Goal: Communication & Community: Ask a question

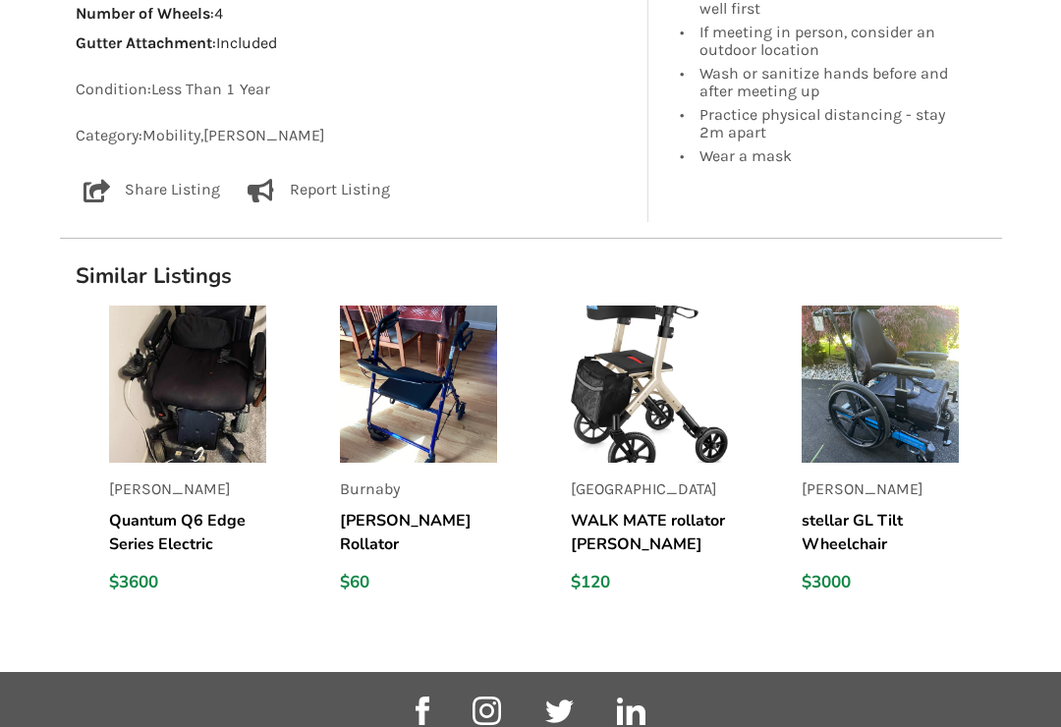
scroll to position [1375, 0]
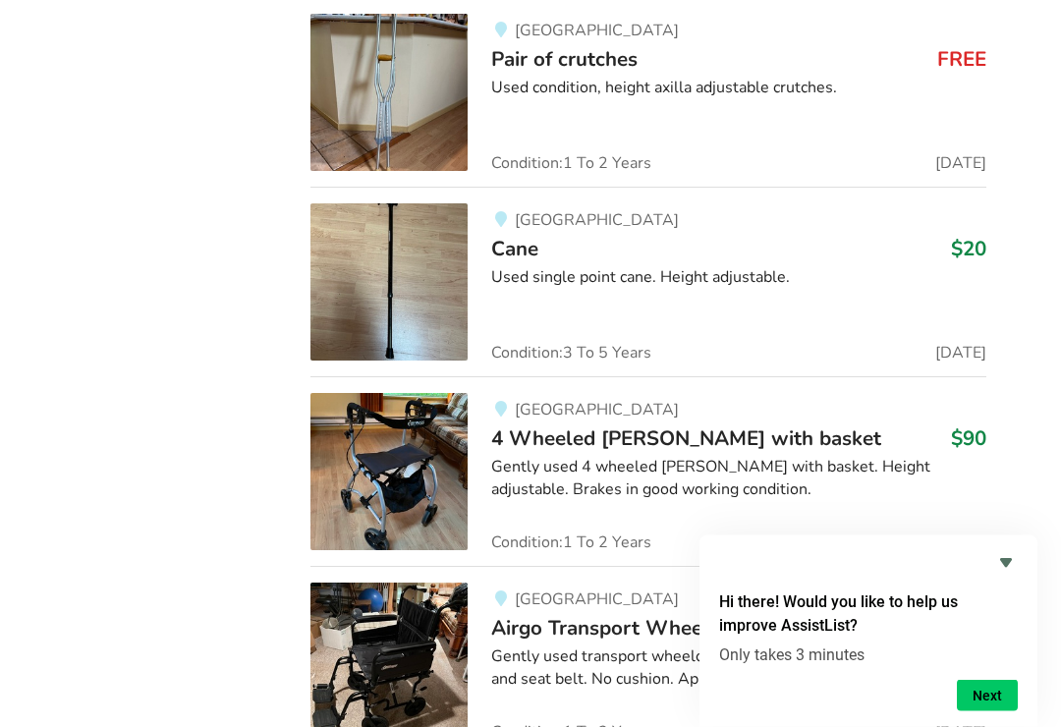
scroll to position [4521, 0]
click at [1015, 575] on icon "Hide survey" at bounding box center [1006, 563] width 24 height 24
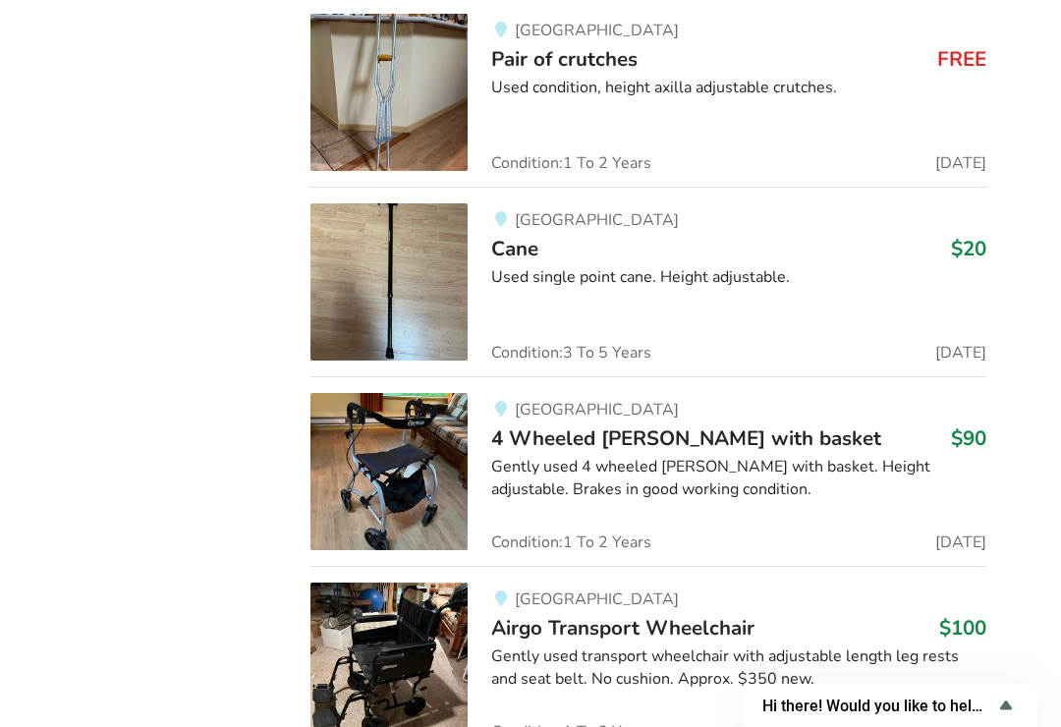
click at [918, 715] on span "Hi there! Would you like to help us improve AssistList?" at bounding box center [879, 706] width 232 height 19
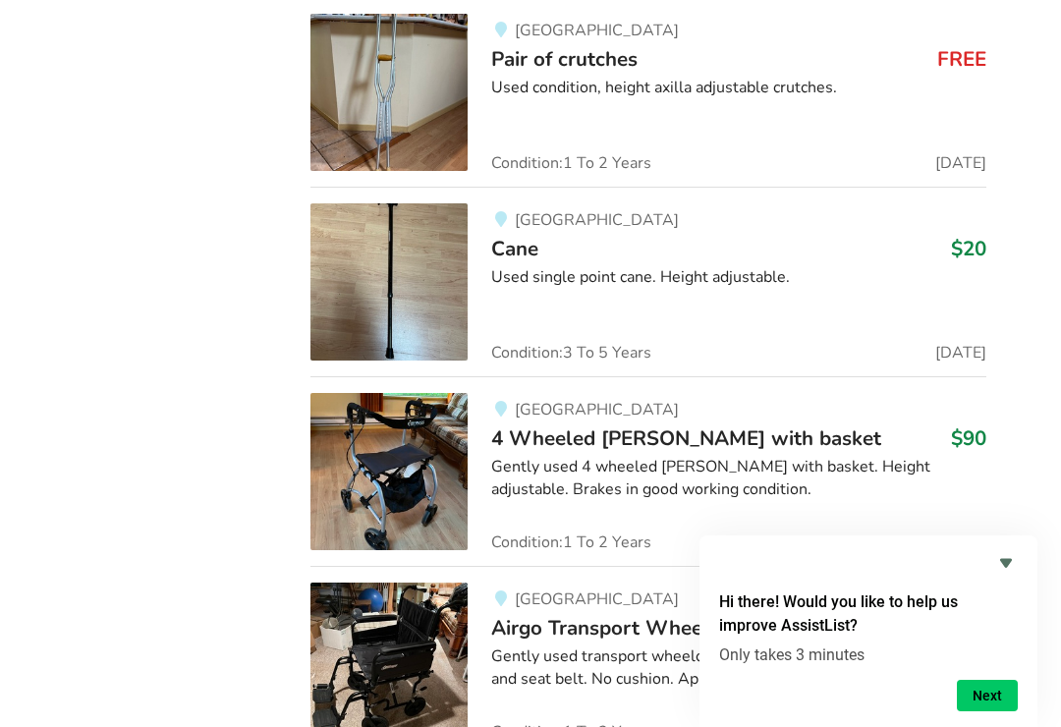
click at [1014, 575] on icon "Hide survey" at bounding box center [1006, 563] width 24 height 24
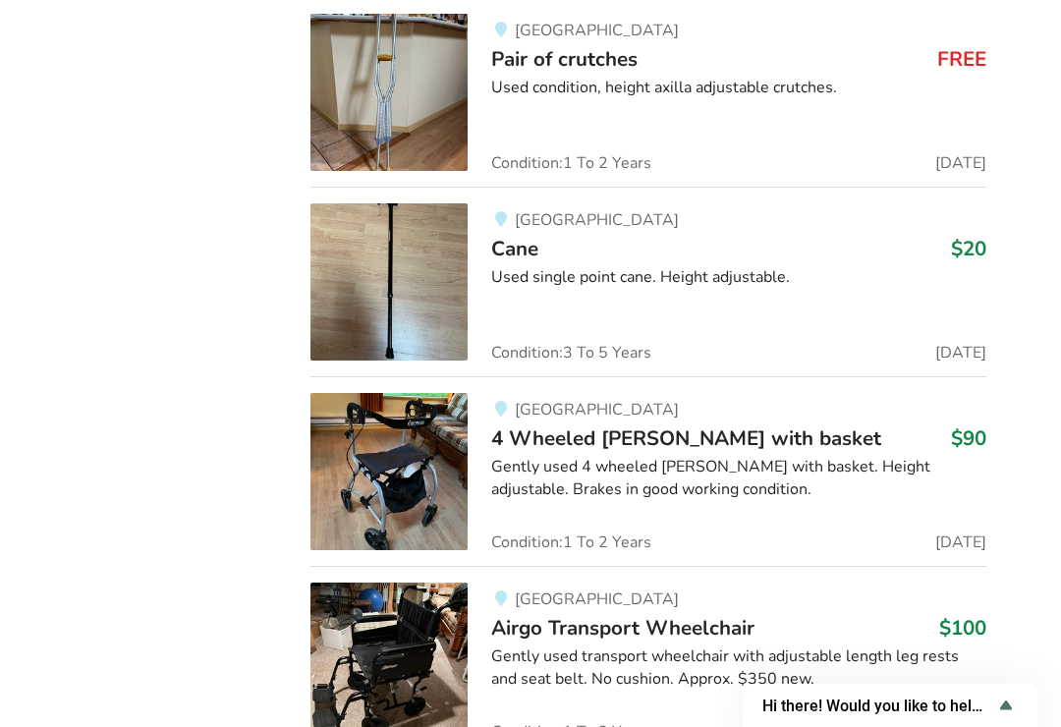
click at [392, 463] on img at bounding box center [389, 471] width 157 height 157
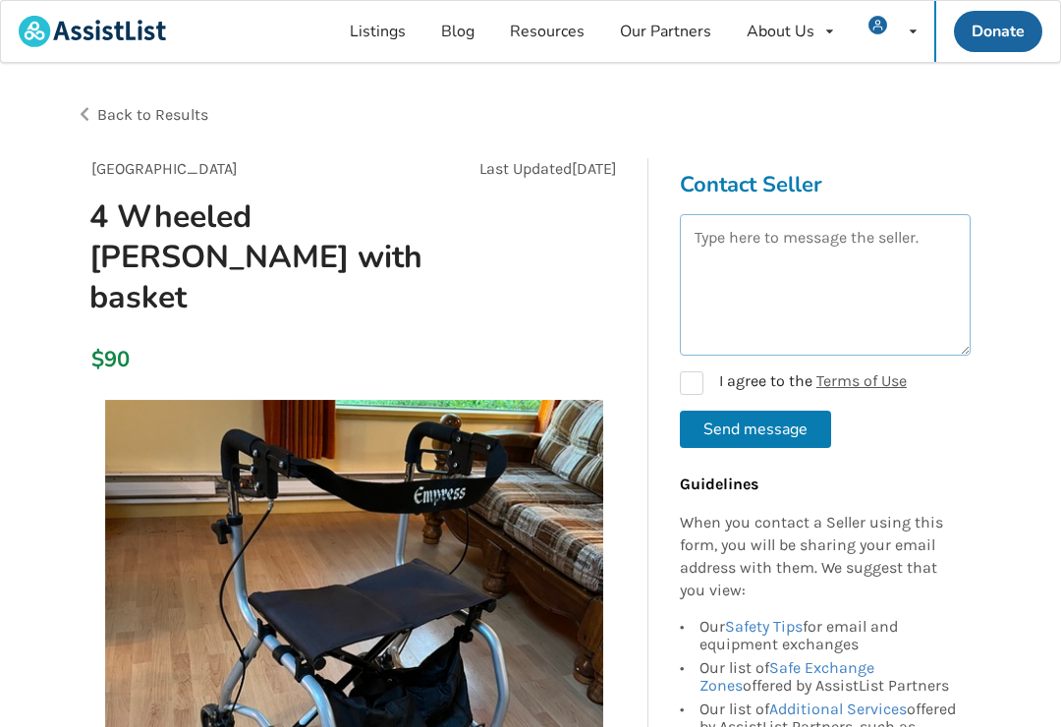
click at [717, 266] on textarea at bounding box center [825, 285] width 291 height 142
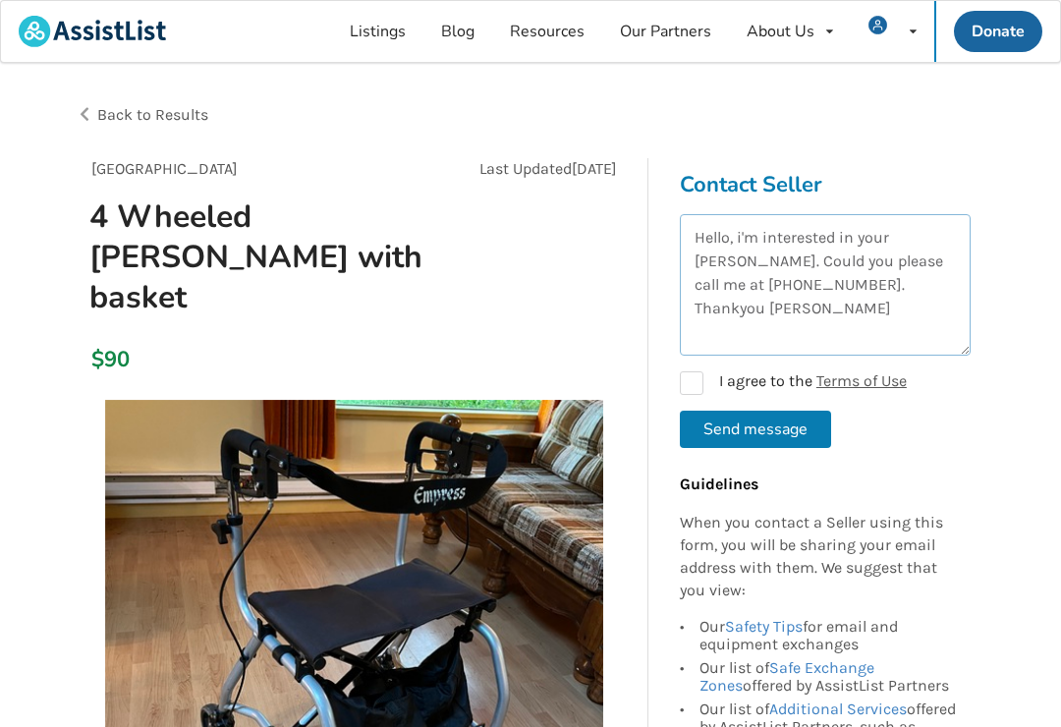
click at [851, 285] on textarea "Hello, i'm interested in your [PERSON_NAME]. Could you please call me at [PHONE…" at bounding box center [825, 285] width 291 height 142
type textarea "Hello, i'm interested in your [PERSON_NAME]. Could you please call me at [PHONE…"
click at [698, 392] on label "I agree to the Terms of Use" at bounding box center [793, 383] width 227 height 24
checkbox input "true"
click at [770, 429] on button "Send message" at bounding box center [755, 429] width 151 height 37
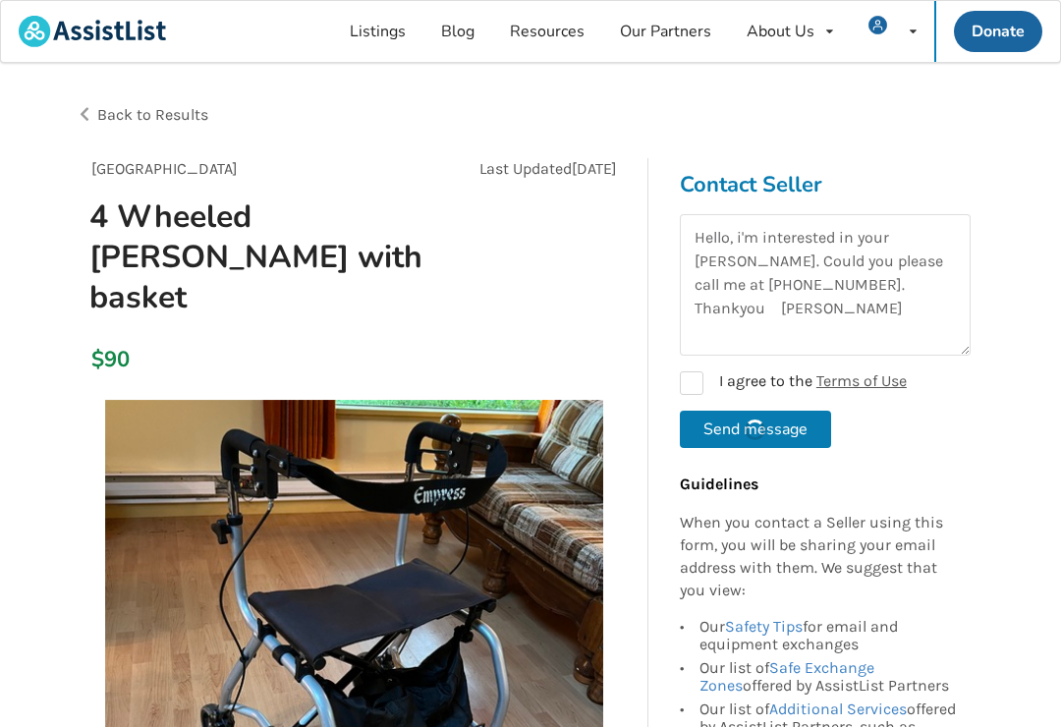
checkbox input "false"
